Goal: Browse casually

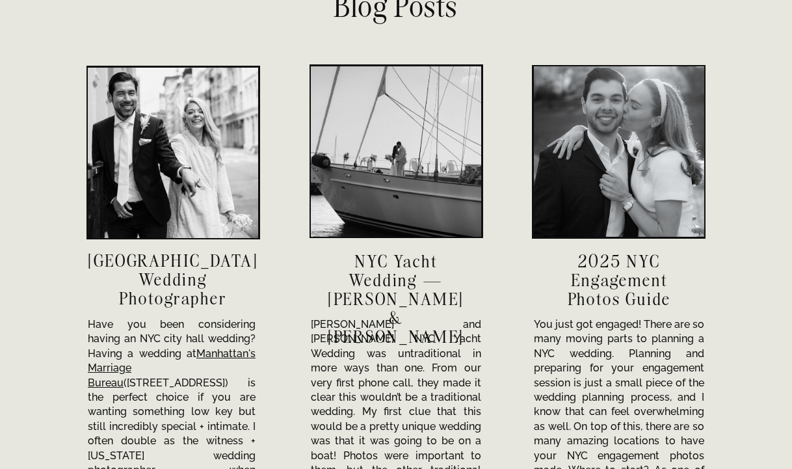
scroll to position [4498, 0]
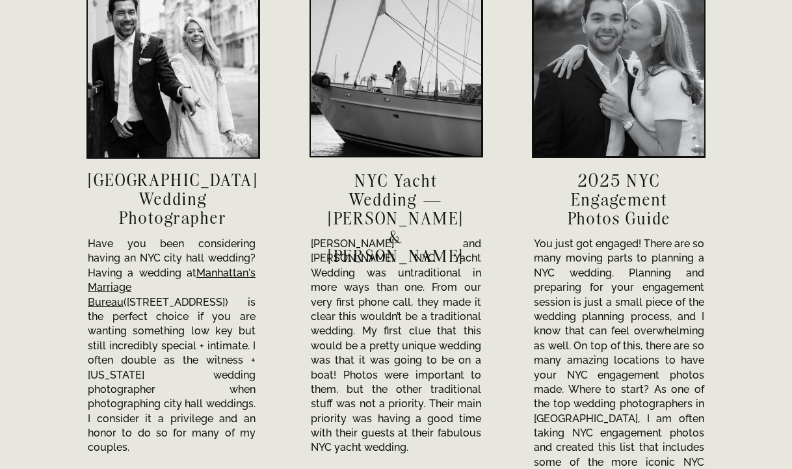
click at [384, 191] on h3 "NYC Yacht Wedding — Sofia & Travis" at bounding box center [396, 198] width 144 height 55
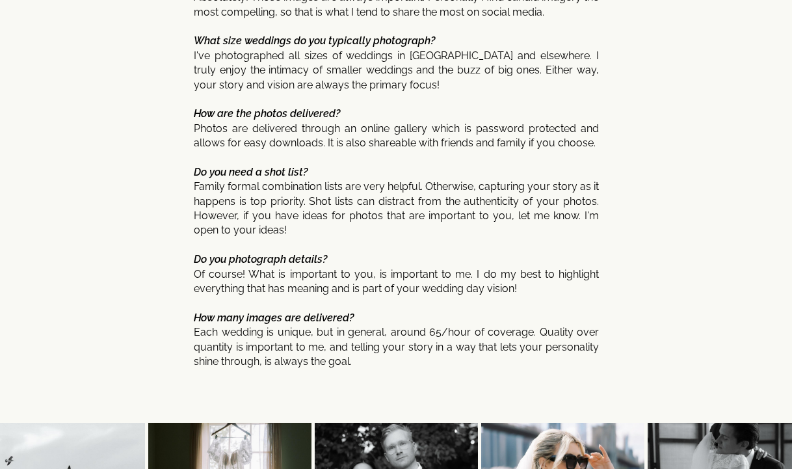
scroll to position [7036, 0]
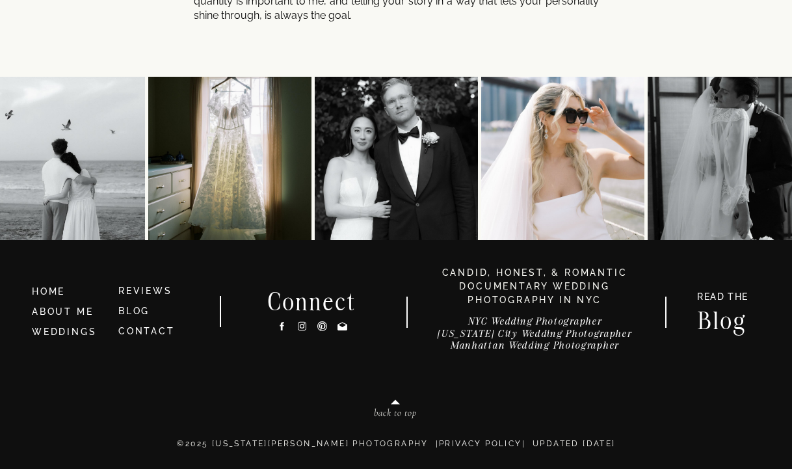
click at [302, 327] on icon at bounding box center [302, 326] width 5 height 5
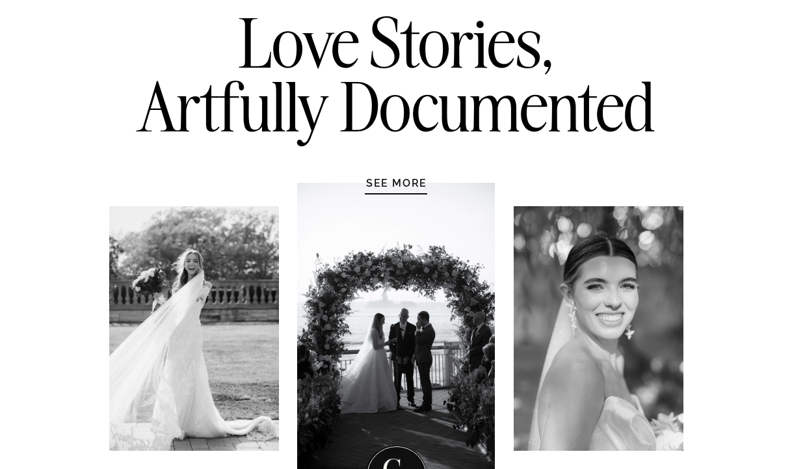
scroll to position [0, 0]
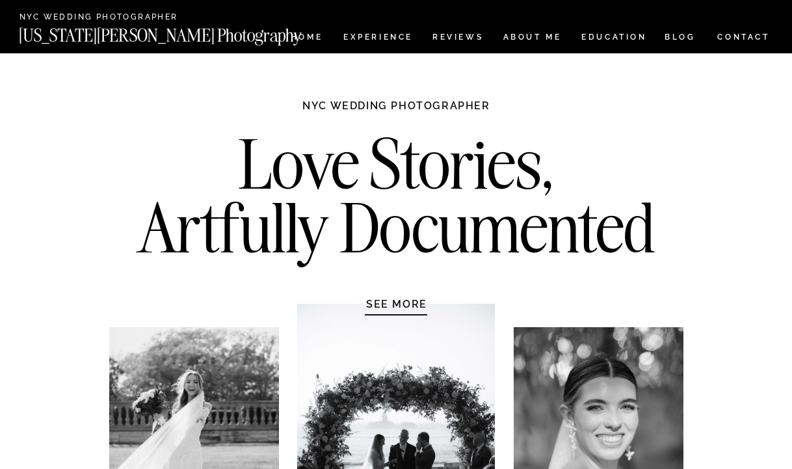
click at [382, 300] on h1 "SEE MORE" at bounding box center [397, 303] width 124 height 13
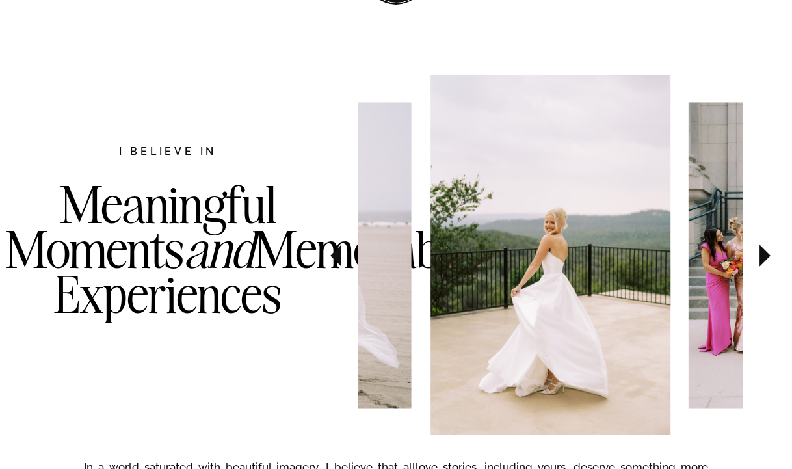
scroll to position [671, 0]
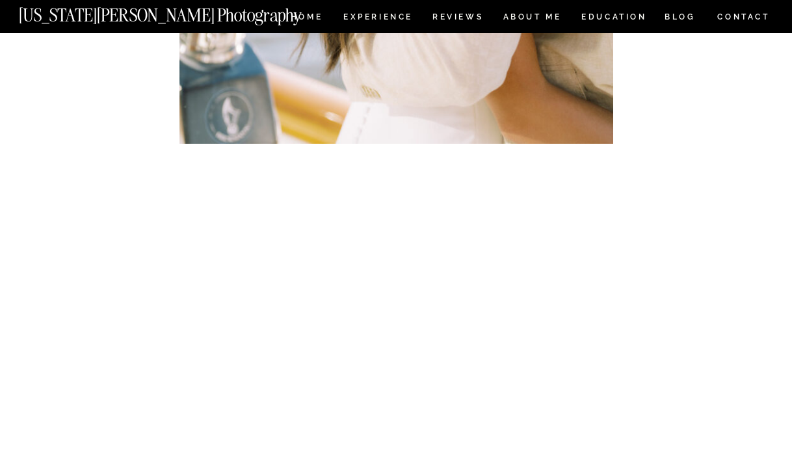
scroll to position [4095, 0]
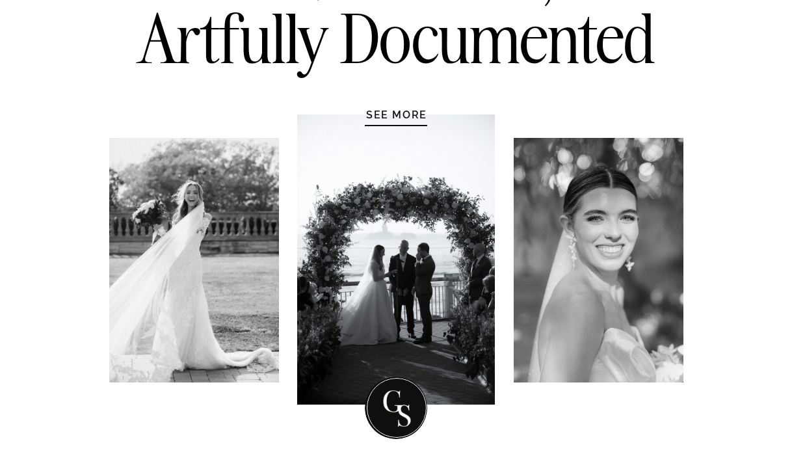
scroll to position [221, 0]
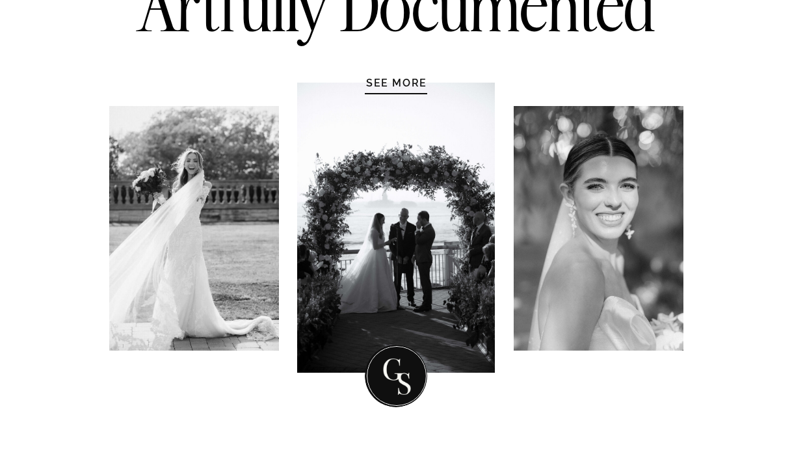
click at [397, 88] on h1 "SEE MORE" at bounding box center [397, 82] width 124 height 13
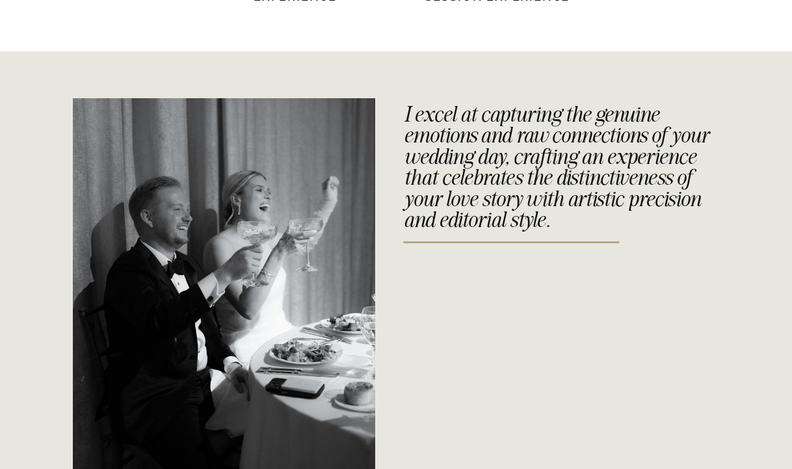
scroll to position [2466, 0]
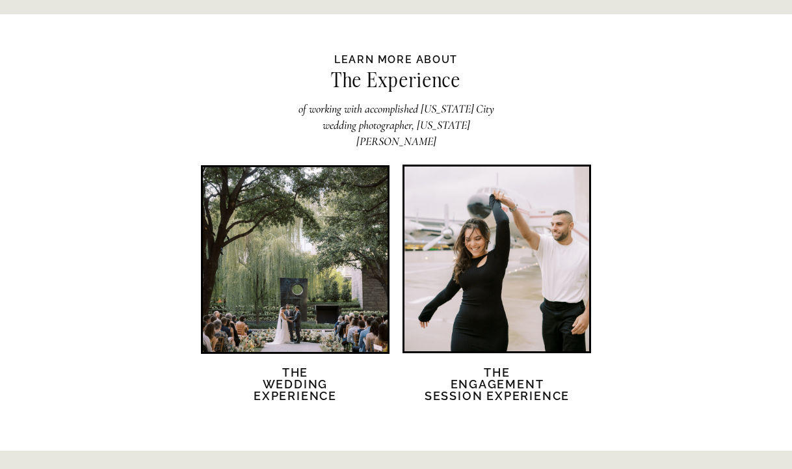
click at [278, 289] on div at bounding box center [295, 259] width 185 height 185
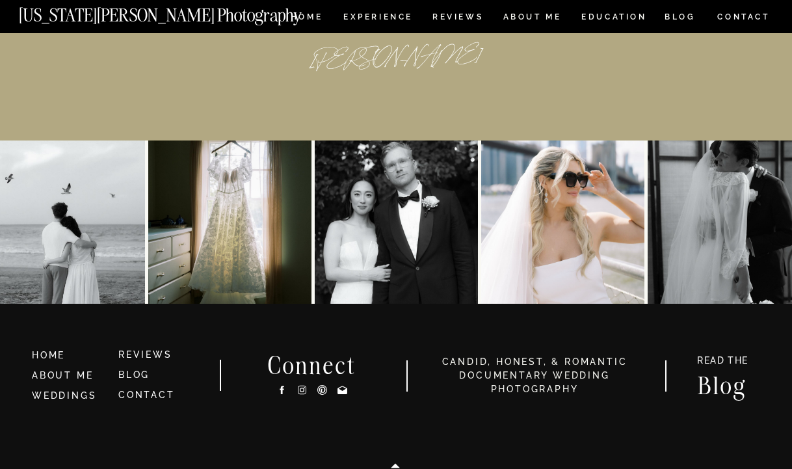
scroll to position [6119, 0]
